Goal: Task Accomplishment & Management: Use online tool/utility

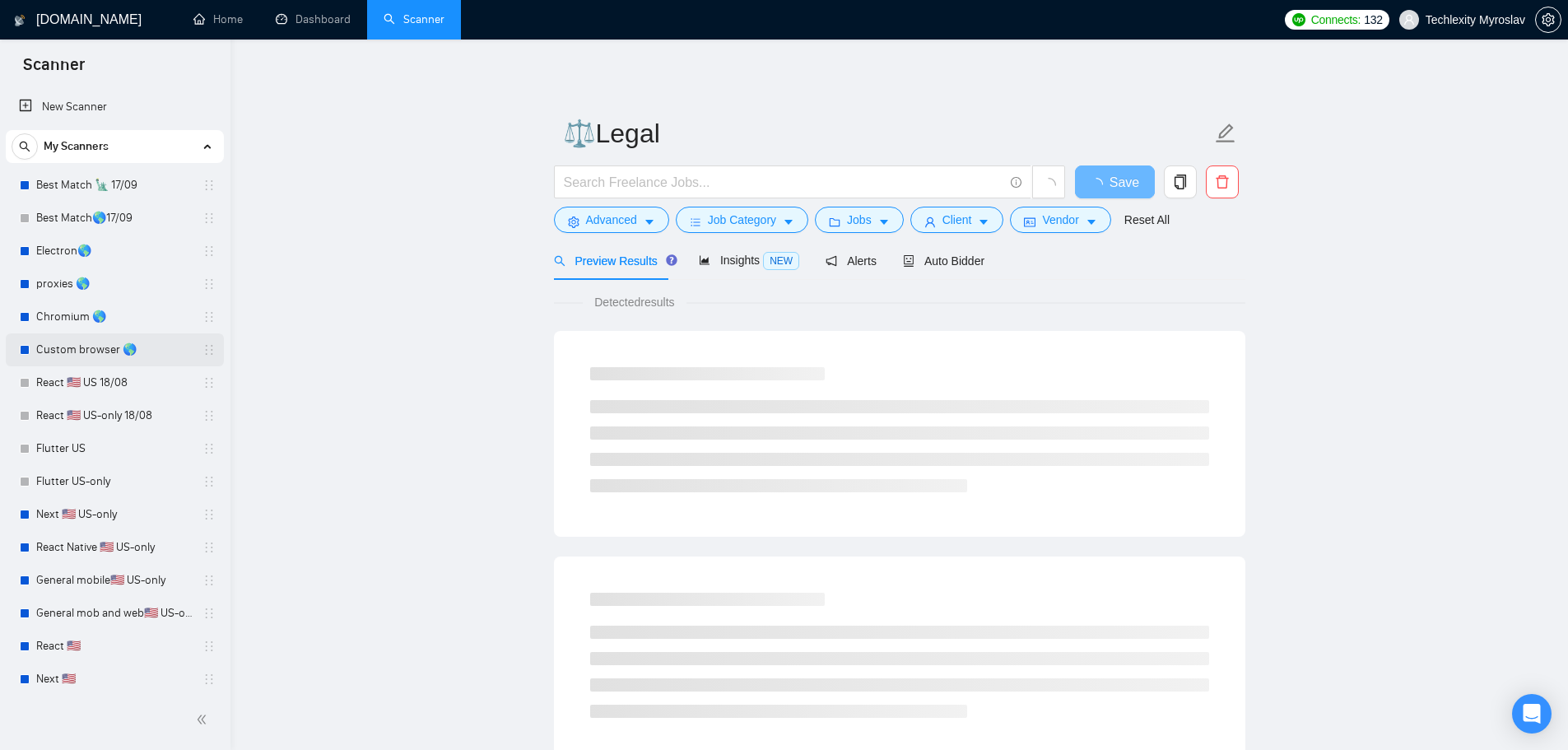
scroll to position [433, 0]
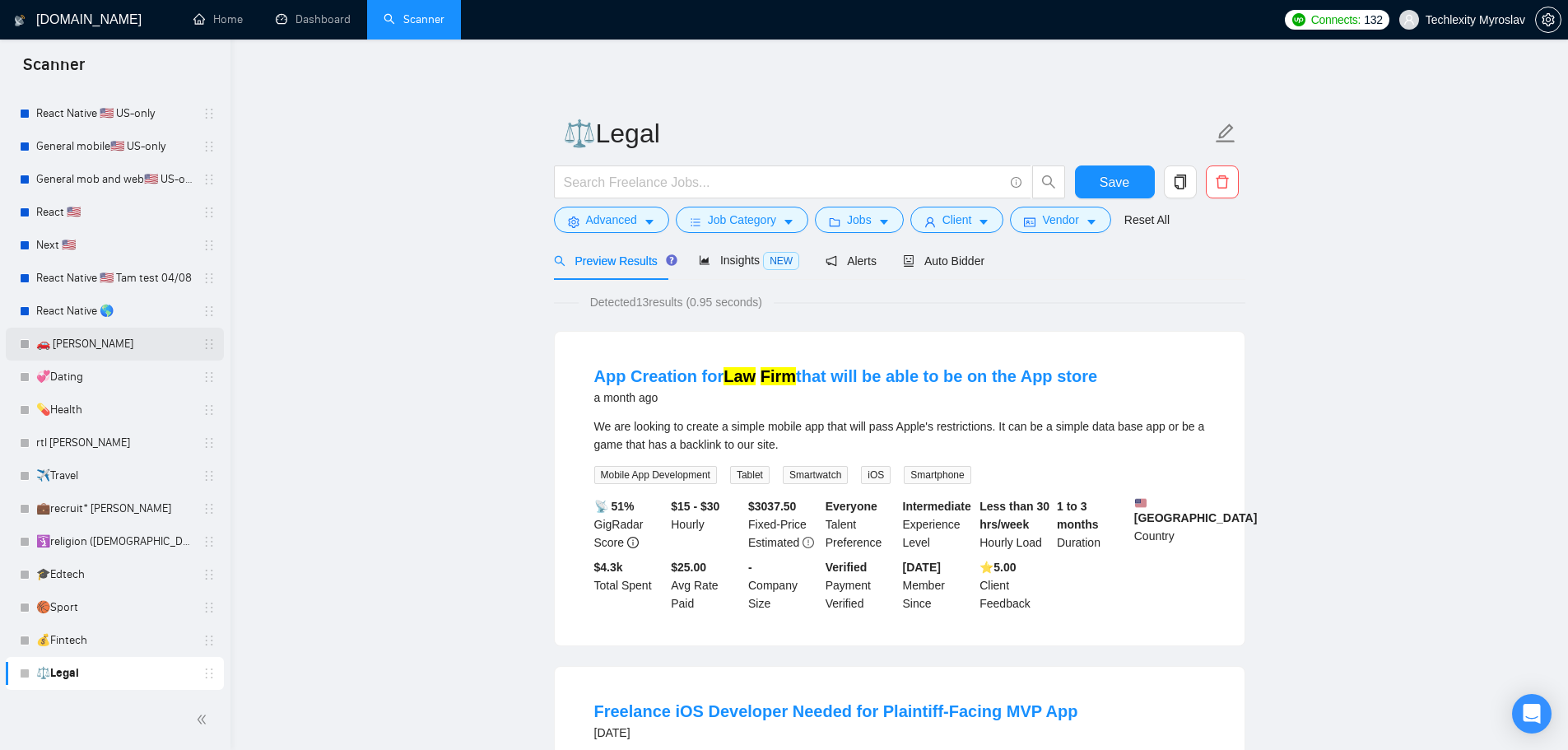
click at [119, 352] on link "🚗 [PERSON_NAME]" at bounding box center [114, 343] width 156 height 32
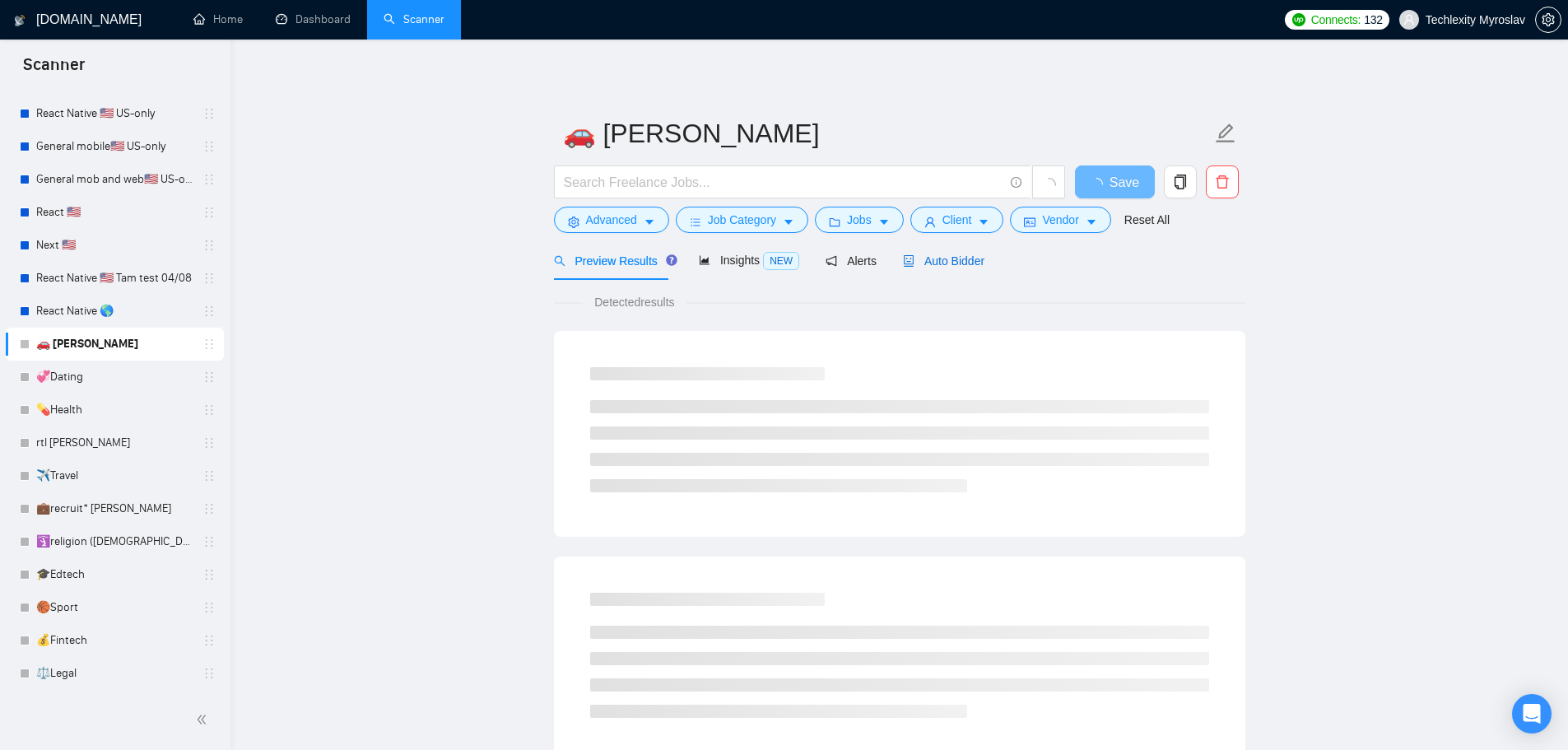
click at [927, 265] on span "Auto Bidder" at bounding box center [943, 261] width 82 height 13
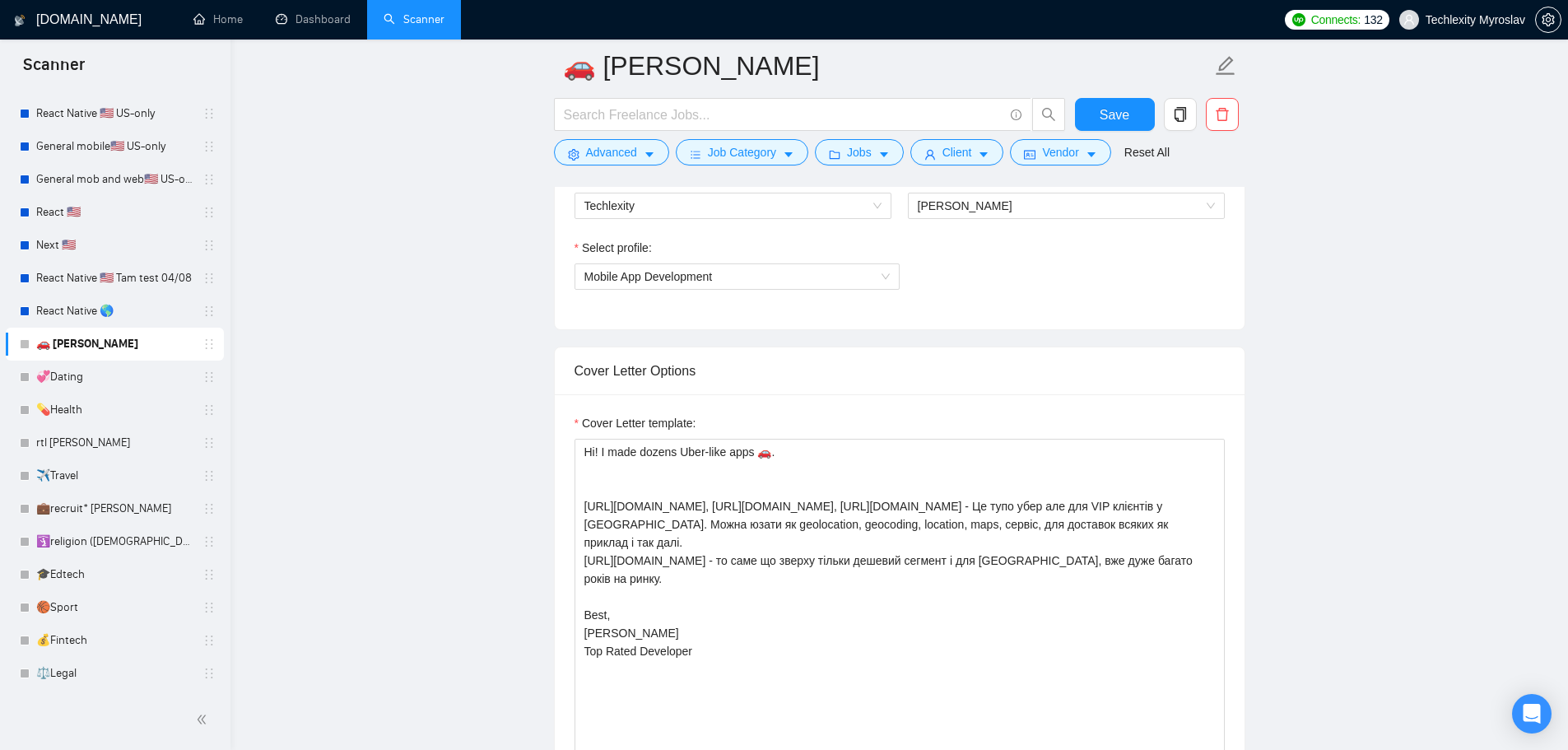
scroll to position [1152, 0]
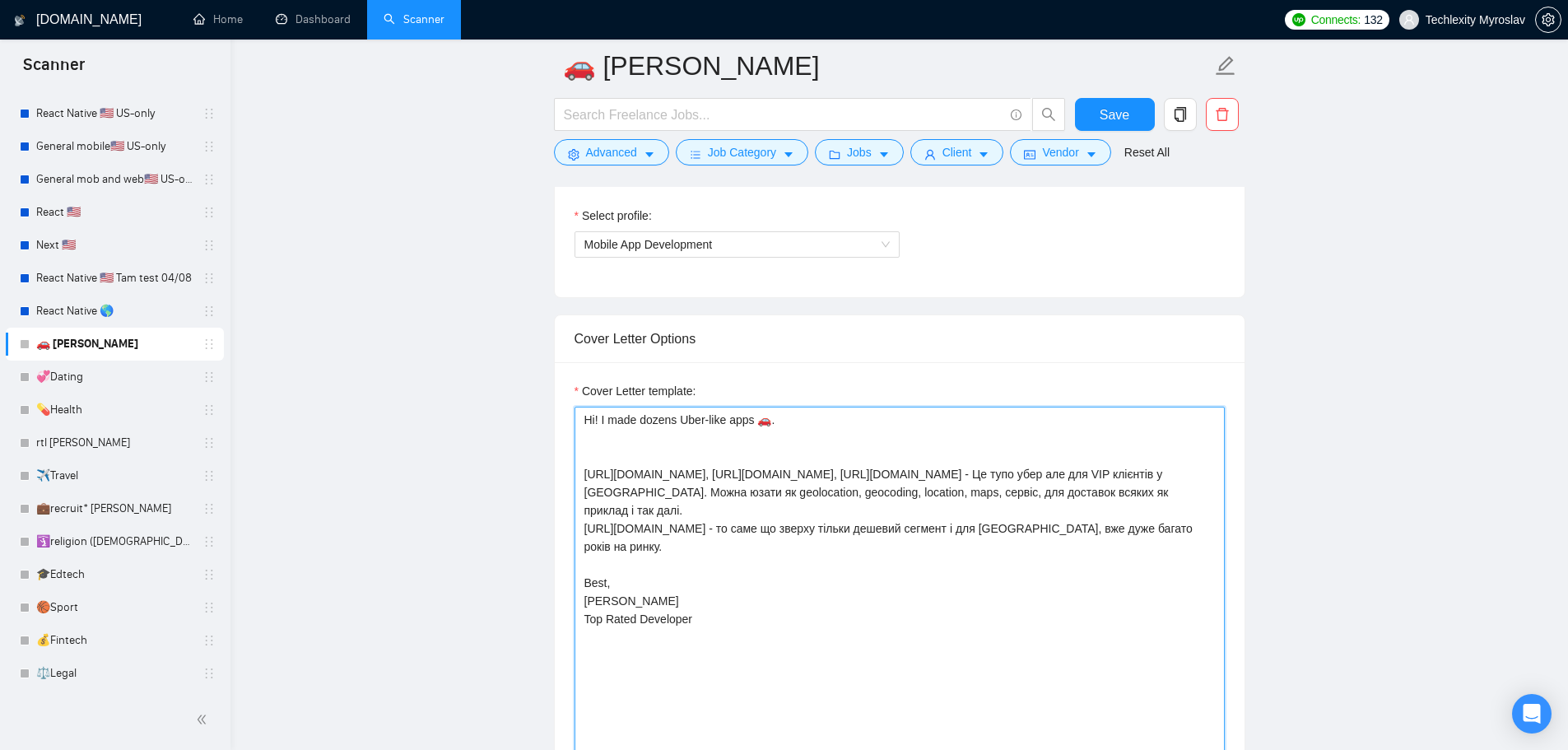
drag, startPoint x: 580, startPoint y: 420, endPoint x: 754, endPoint y: 428, distance: 174.2
click at [754, 428] on textarea "Hi! I made dozens Uber-like apps 🚗. [URL][DOMAIN_NAME], [URL][DOMAIN_NAME], [UR…" at bounding box center [900, 591] width 650 height 370
click at [742, 443] on textarea "Hi! I made dozens Uber-like apps 🚗. [URL][DOMAIN_NAME], [URL][DOMAIN_NAME], [UR…" at bounding box center [900, 591] width 650 height 370
drag, startPoint x: 719, startPoint y: 495, endPoint x: 572, endPoint y: 495, distance: 147.0
click at [572, 495] on div "Cover Letter template: Hi! I made dozens Uber-like apps 🚗. [URL][DOMAIN_NAME], …" at bounding box center [899, 588] width 690 height 454
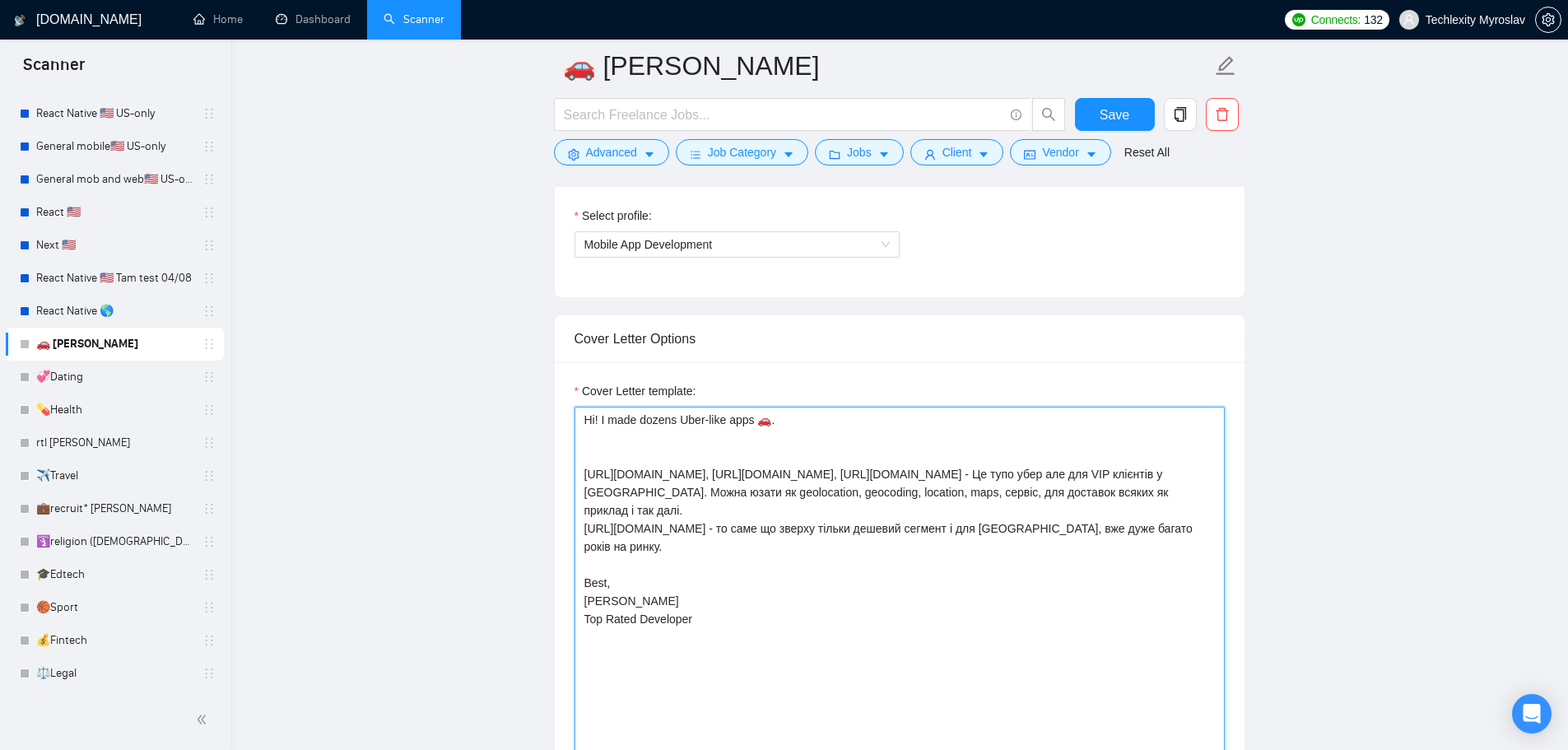
drag, startPoint x: 705, startPoint y: 534, endPoint x: 517, endPoint y: 525, distance: 188.2
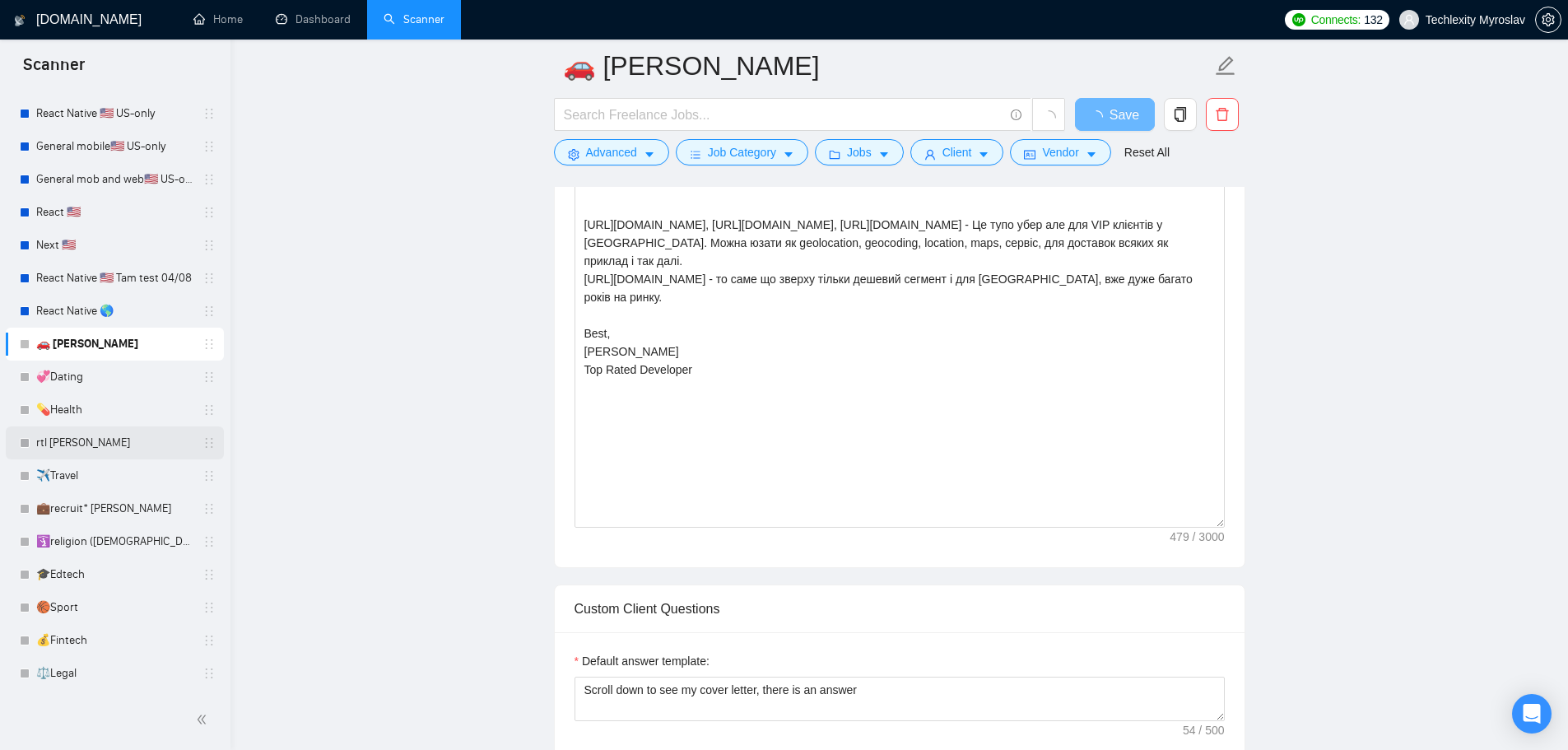
scroll to position [1481, 0]
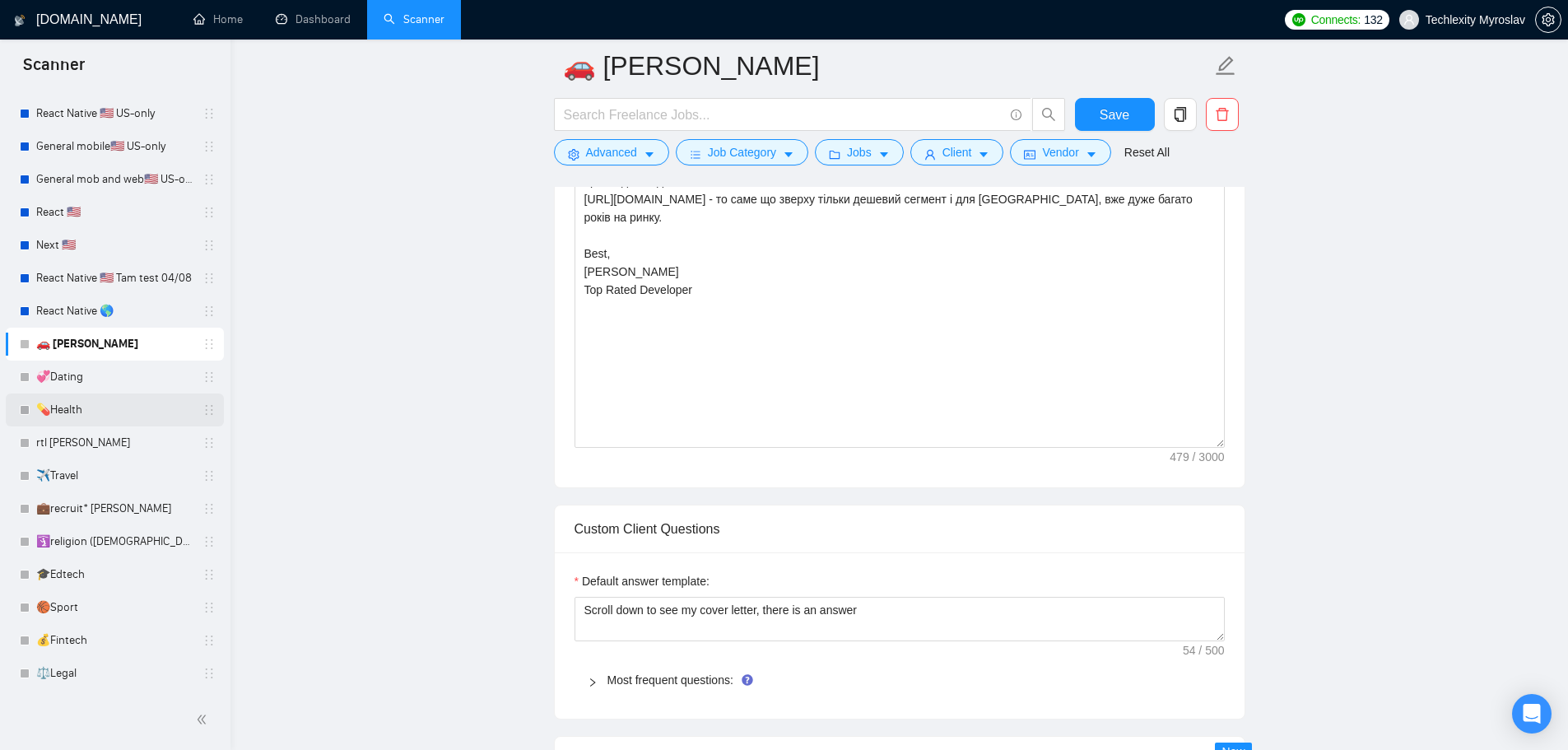
click at [108, 413] on link "💊Health" at bounding box center [114, 409] width 156 height 32
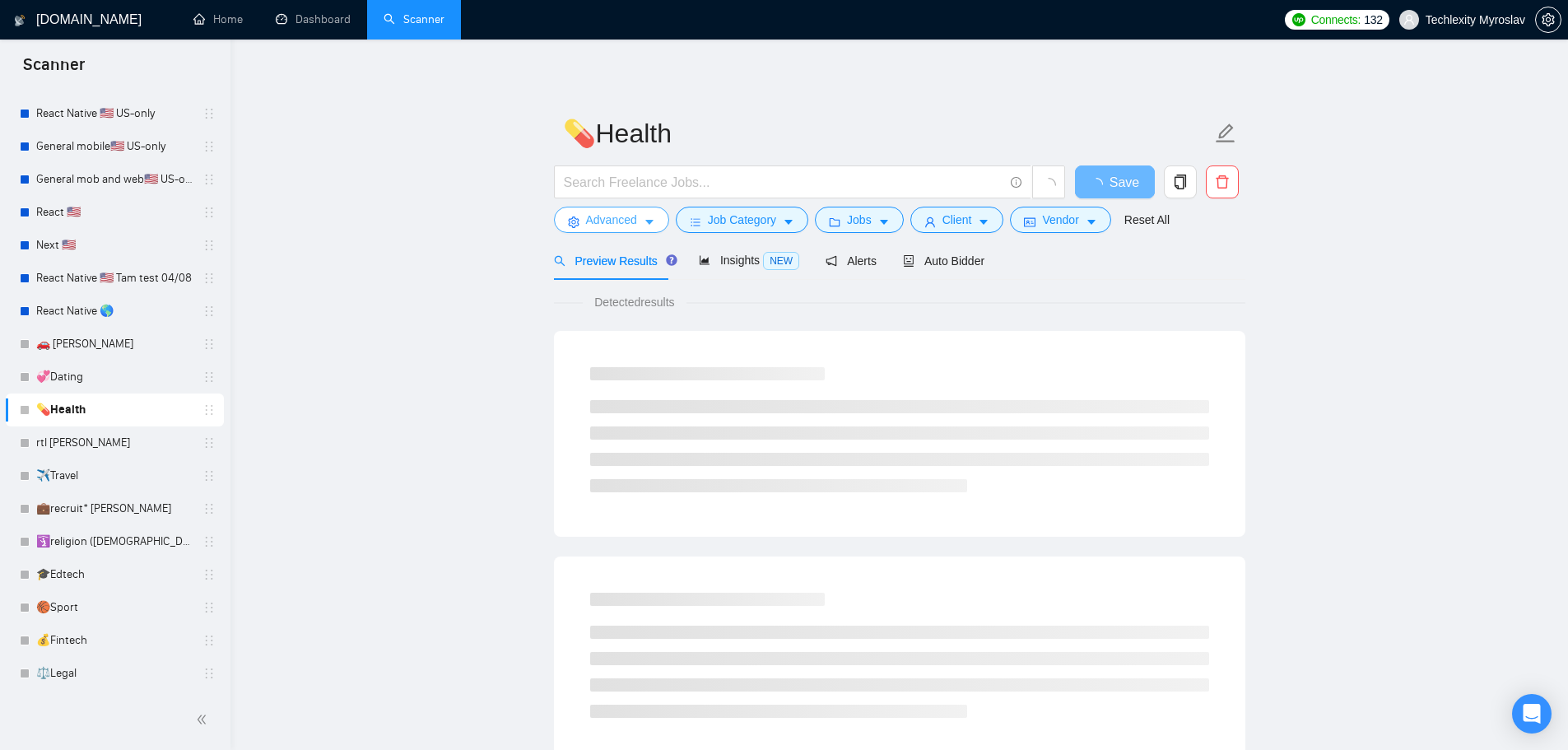
click at [587, 222] on span "Advanced" at bounding box center [611, 220] width 51 height 19
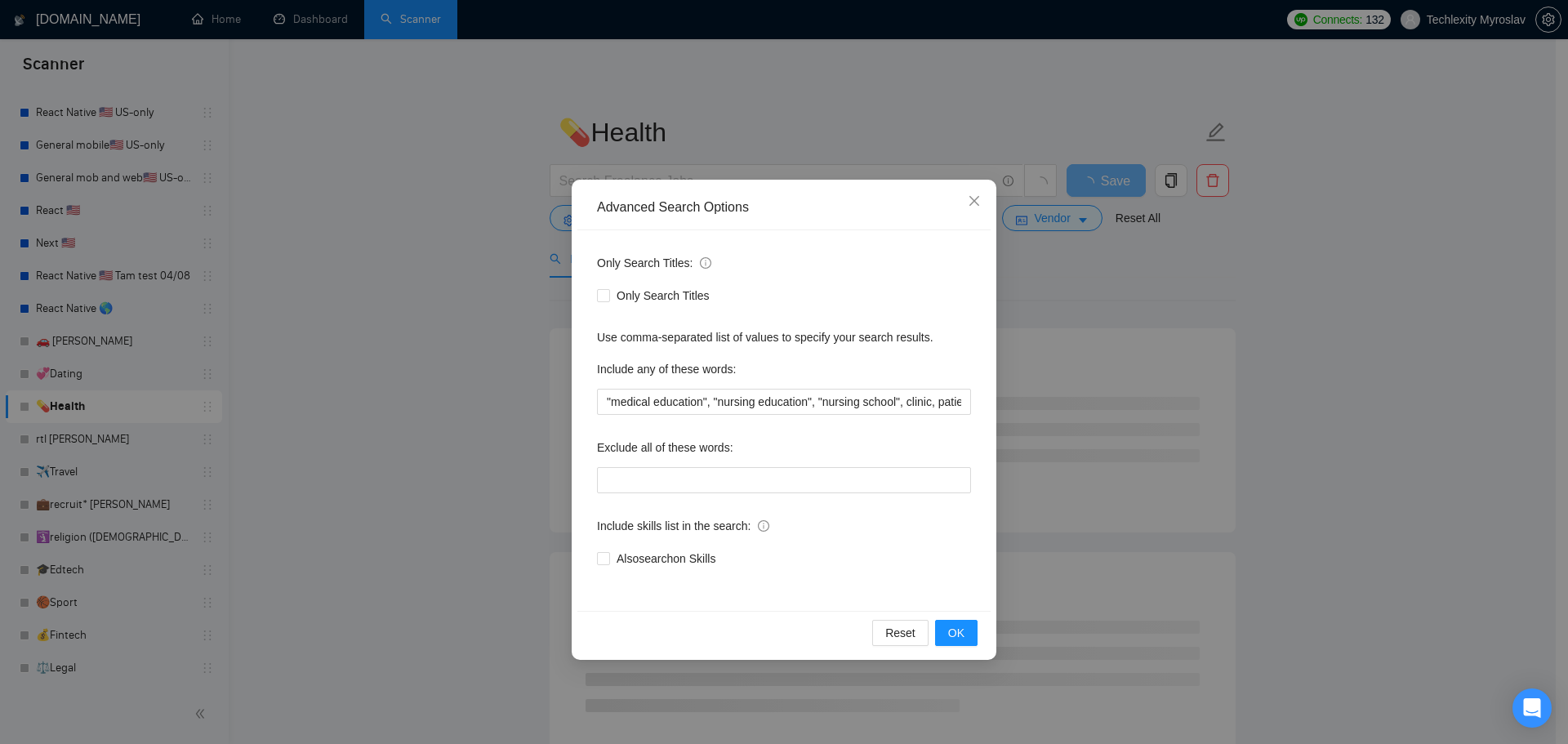
click at [480, 258] on div "Advanced Search Options Only Search Titles: Only Search Titles Use comma-separa…" at bounding box center [784, 372] width 1568 height 744
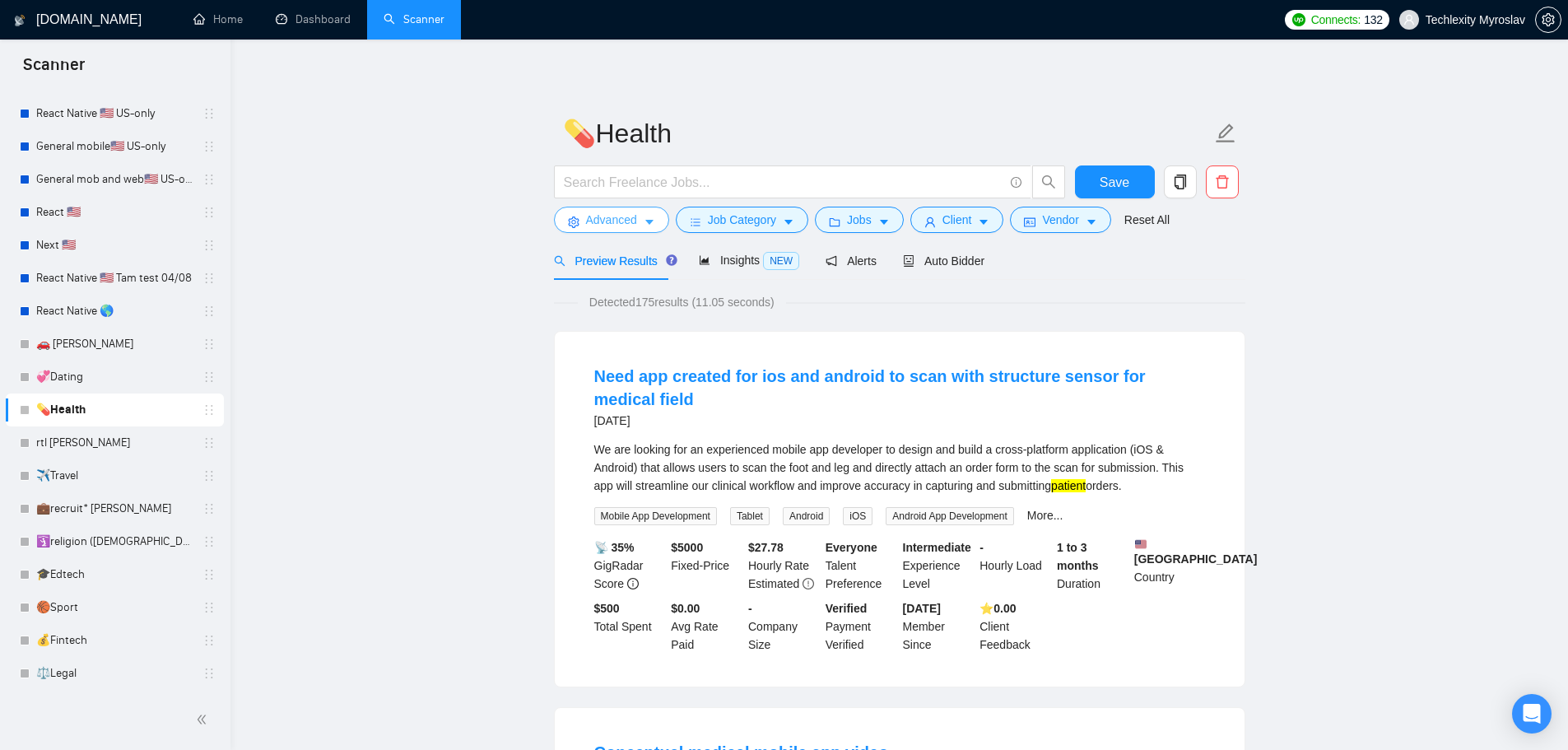
click at [620, 222] on span "Advanced" at bounding box center [611, 220] width 51 height 19
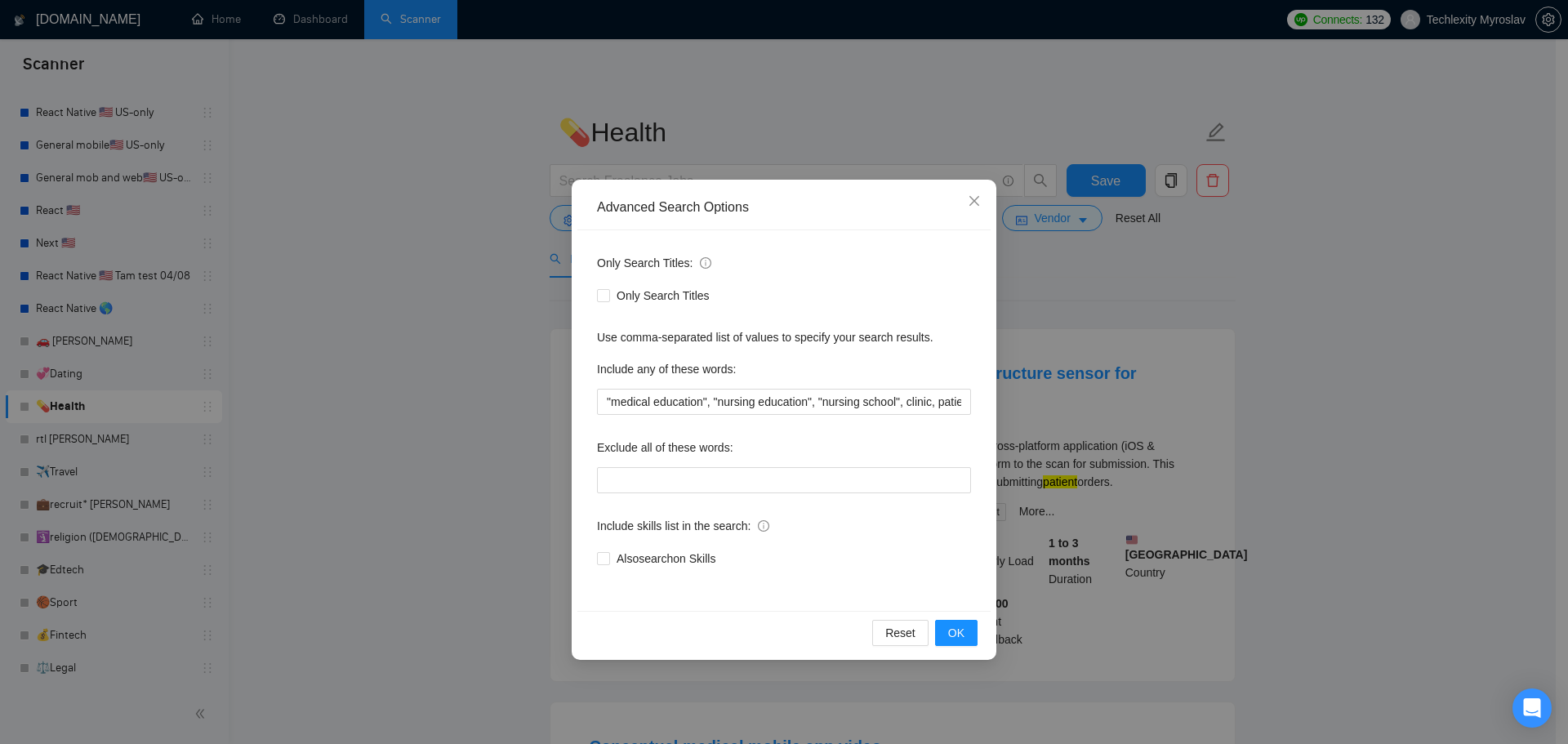
click at [1248, 318] on div "Advanced Search Options Only Search Titles: Only Search Titles Use comma-separa…" at bounding box center [784, 372] width 1568 height 744
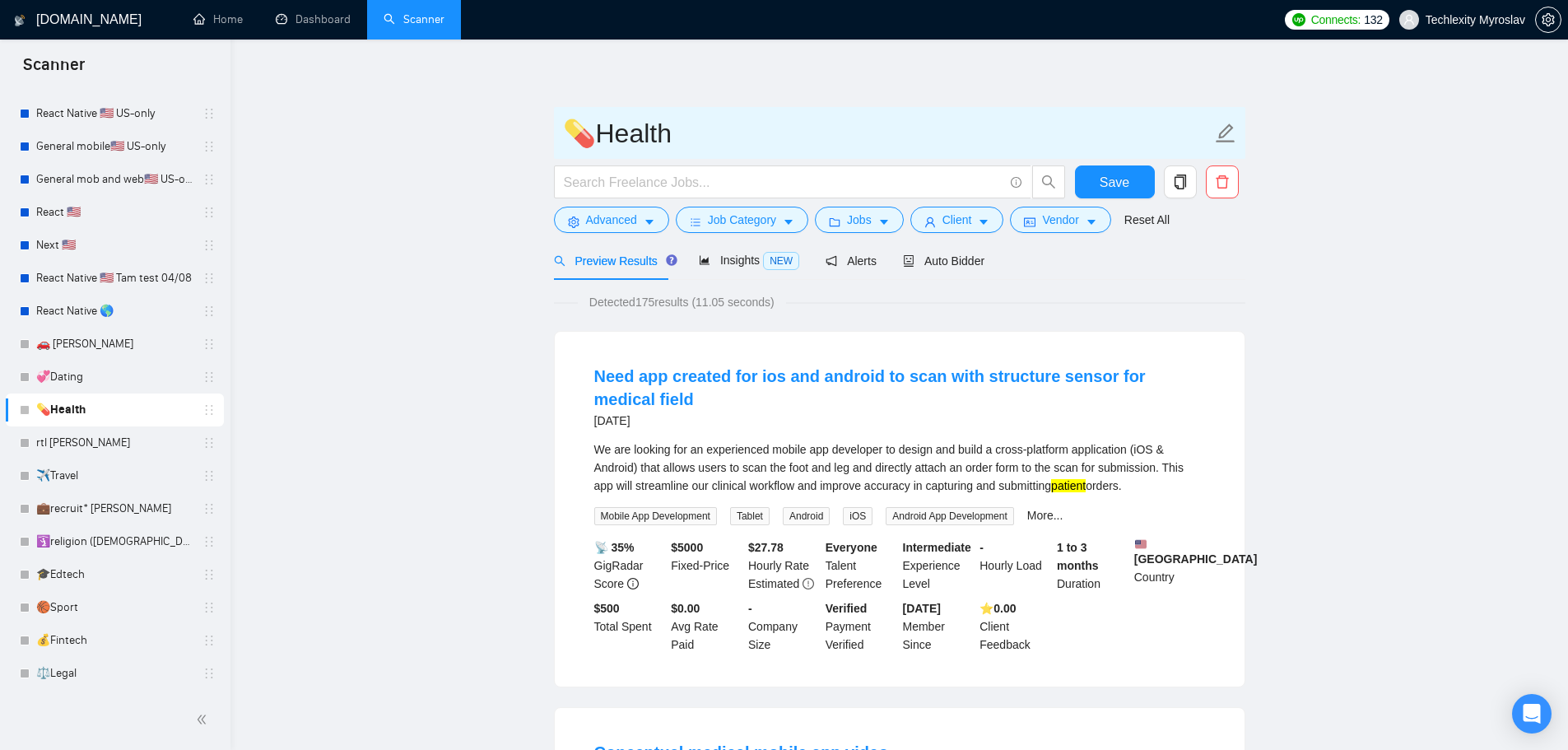
click at [685, 143] on input "💊Health" at bounding box center [887, 133] width 649 height 41
